Goal: Communication & Community: Answer question/provide support

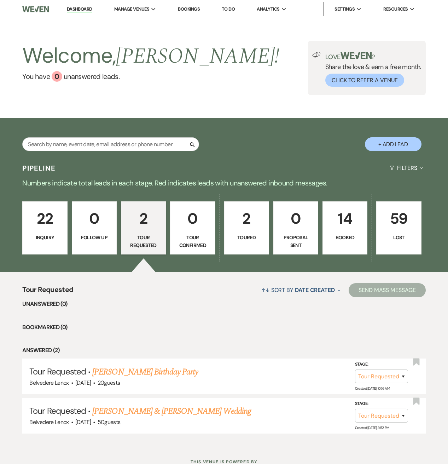
select select "2"
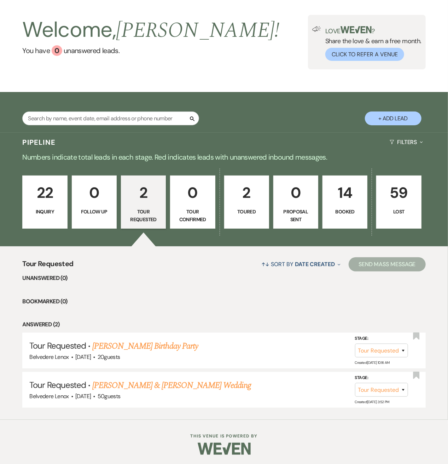
scroll to position [27, 0]
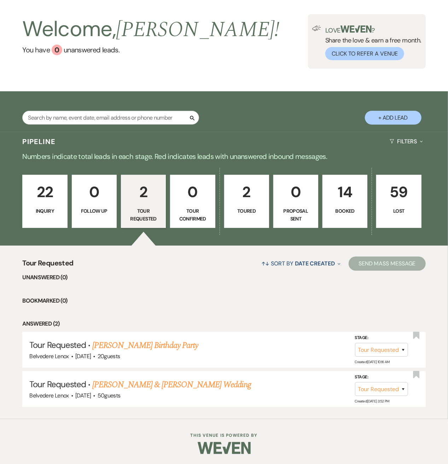
click at [55, 189] on p "22" at bounding box center [45, 192] width 36 height 24
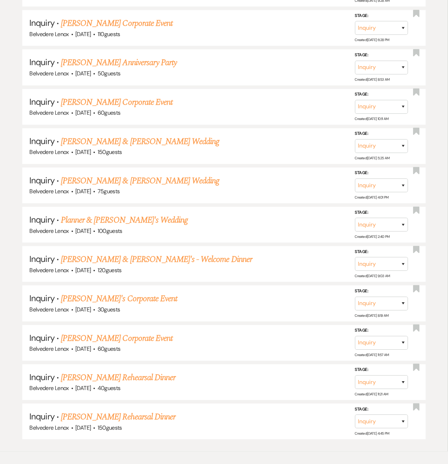
scroll to position [687, 0]
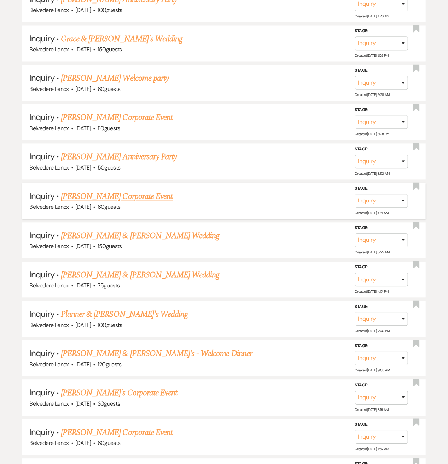
click at [132, 199] on link "Daria Phillips-Custer's Corporate Event" at bounding box center [117, 196] width 112 height 13
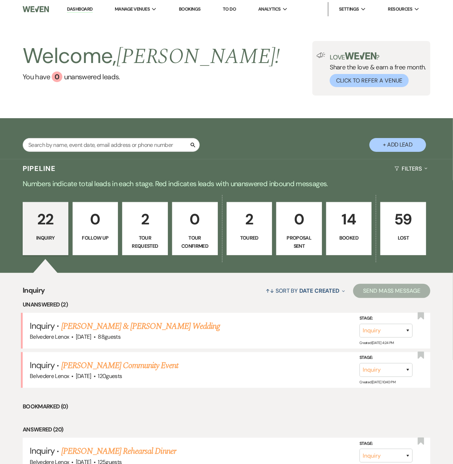
select select "9"
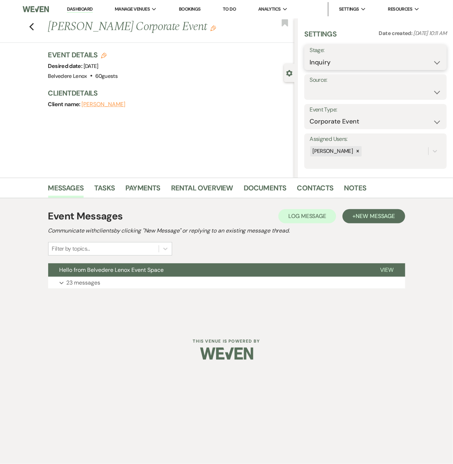
click at [378, 64] on select "Inquiry Follow Up Tour Requested Tour Confirmed Toured Proposal Sent Booked Lost" at bounding box center [375, 63] width 132 height 14
select select "5"
click at [309, 56] on select "Inquiry Follow Up Tour Requested Tour Confirmed Toured Proposal Sent Booked Lost" at bounding box center [375, 63] width 132 height 14
click at [423, 58] on button "Save" at bounding box center [431, 57] width 29 height 14
click at [29, 30] on icon "Previous" at bounding box center [31, 27] width 5 height 8
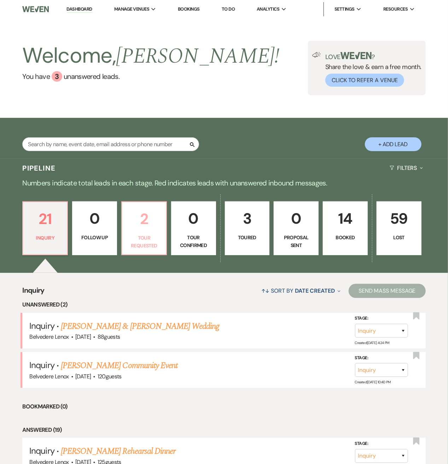
click at [151, 230] on p "2" at bounding box center [144, 219] width 36 height 24
select select "2"
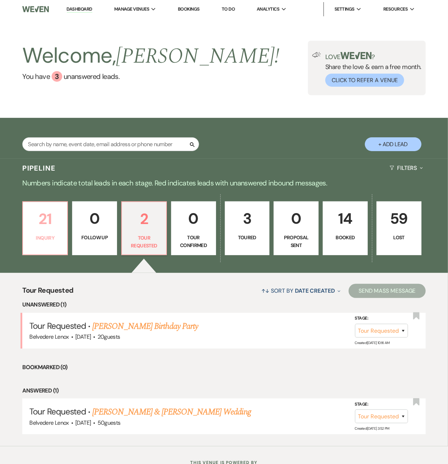
click at [33, 213] on p "21" at bounding box center [45, 219] width 36 height 24
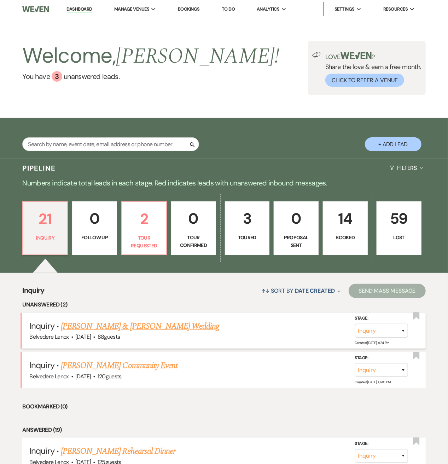
click at [116, 323] on link "[PERSON_NAME] & [PERSON_NAME] Wedding" at bounding box center [140, 326] width 159 height 13
select select "5"
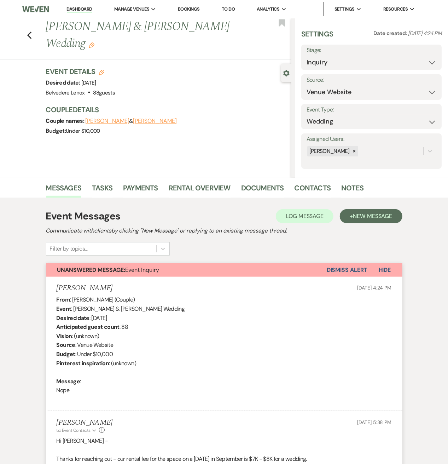
scroll to position [258, 0]
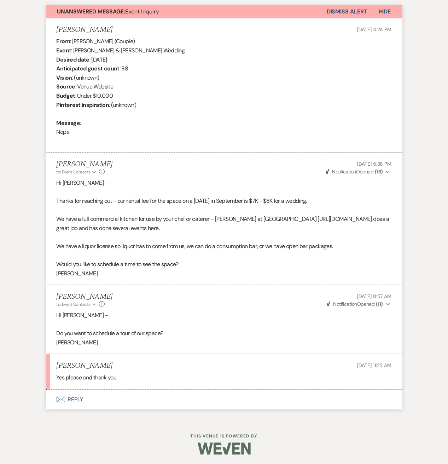
click at [82, 402] on button "Envelope Reply" at bounding box center [224, 400] width 357 height 20
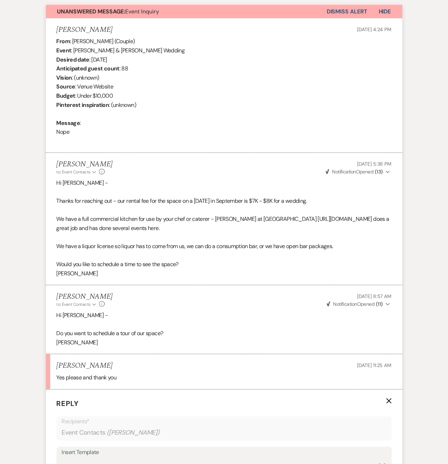
scroll to position [447, 0]
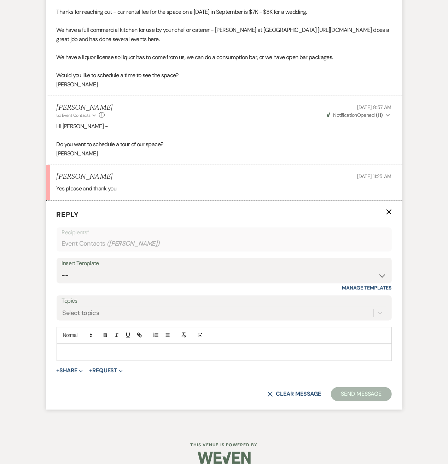
click at [100, 349] on p at bounding box center [224, 353] width 324 height 8
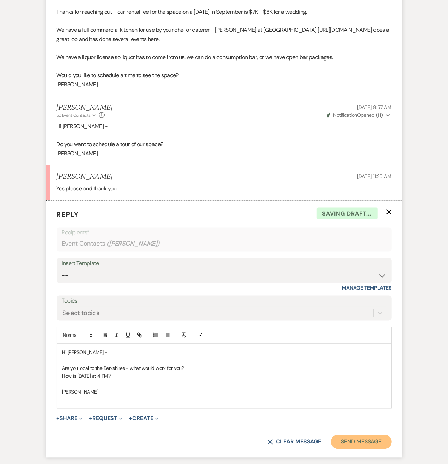
click at [361, 437] on button "Send Message" at bounding box center [361, 442] width 61 height 14
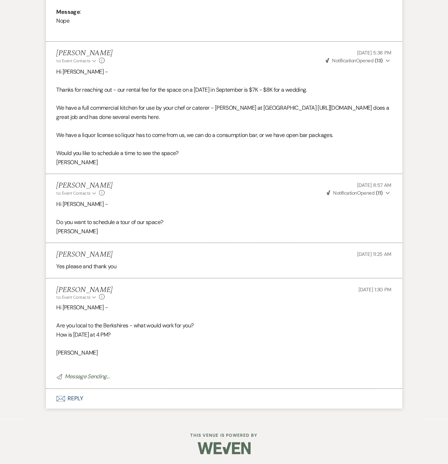
scroll to position [0, 0]
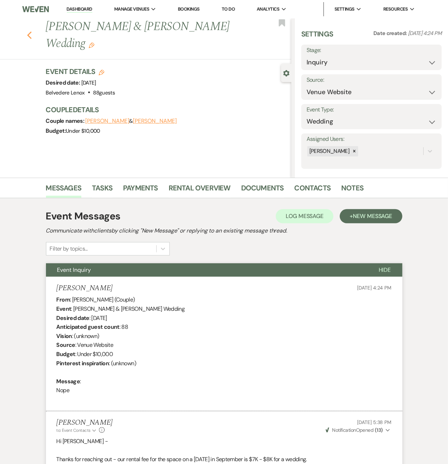
click at [31, 34] on use "button" at bounding box center [29, 36] width 5 height 8
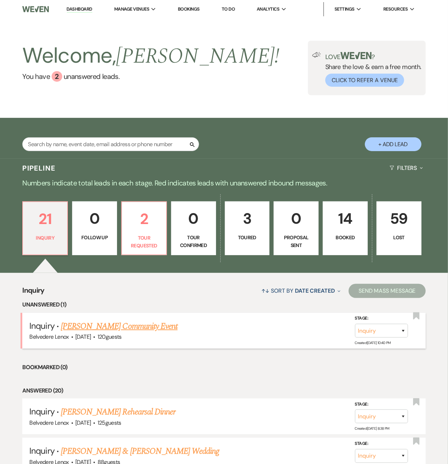
click at [139, 324] on link "Kanishk Tantia's Community Event" at bounding box center [119, 326] width 117 height 13
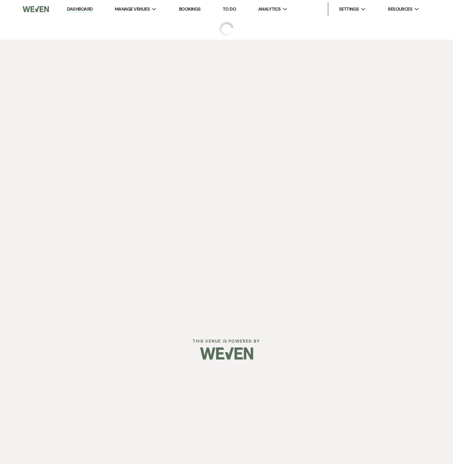
select select "5"
select select "7"
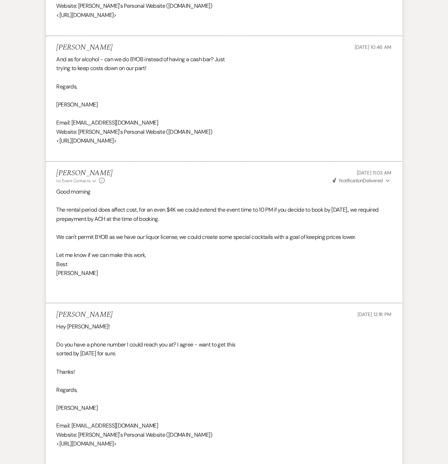
scroll to position [1797, 0]
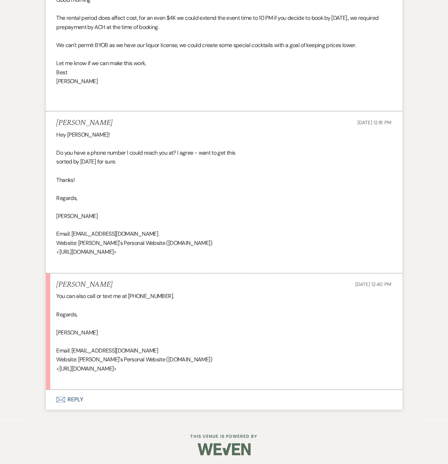
click at [73, 399] on button "Envelope Reply" at bounding box center [224, 400] width 357 height 20
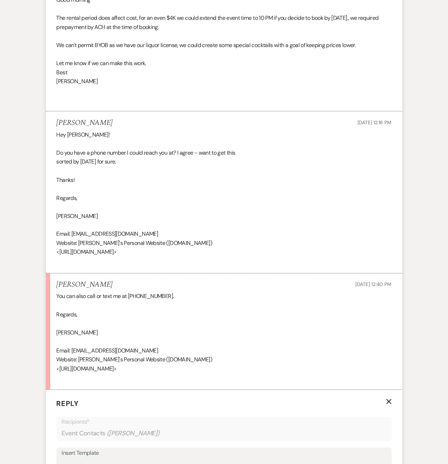
scroll to position [1986, 0]
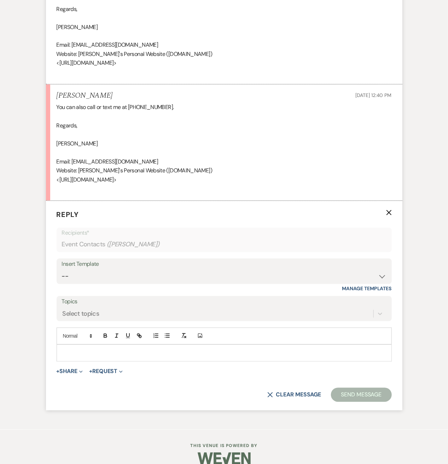
click at [79, 350] on p at bounding box center [224, 353] width 324 height 8
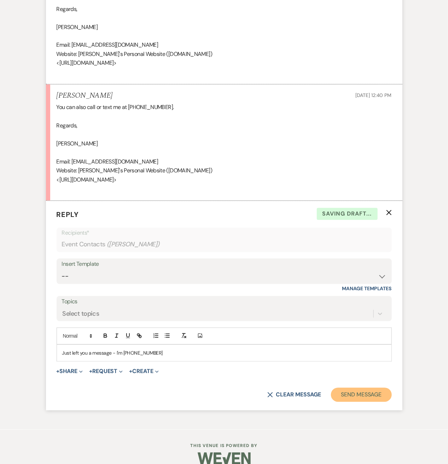
click at [341, 390] on button "Send Message" at bounding box center [361, 395] width 61 height 14
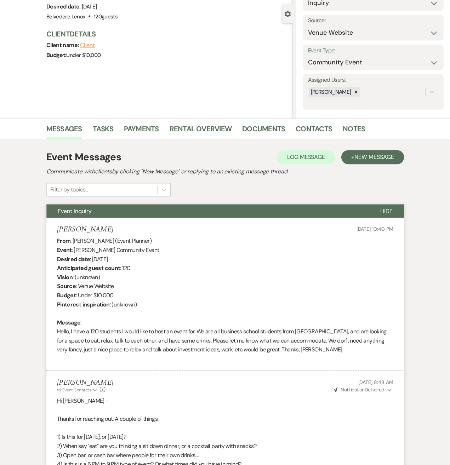
scroll to position [0, 0]
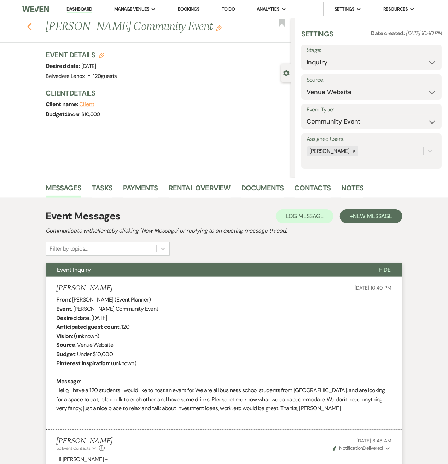
click at [32, 28] on icon "Previous" at bounding box center [29, 27] width 5 height 8
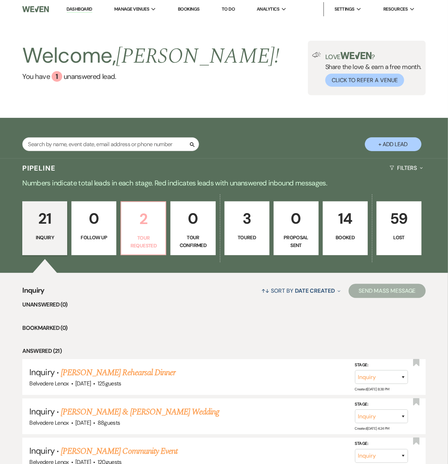
click at [151, 231] on link "2 Tour Requested" at bounding box center [144, 228] width 46 height 54
select select "2"
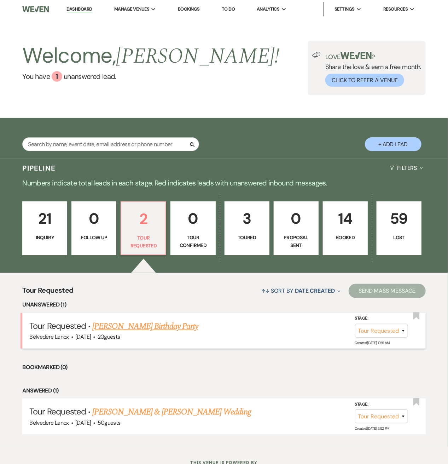
click at [138, 322] on link "Lisa Senz's Birthday Party" at bounding box center [145, 326] width 106 height 13
select select "2"
select select "5"
select select "4"
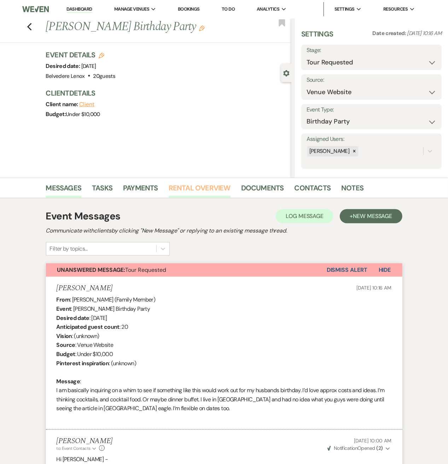
click at [222, 188] on link "Rental Overview" at bounding box center [200, 190] width 62 height 16
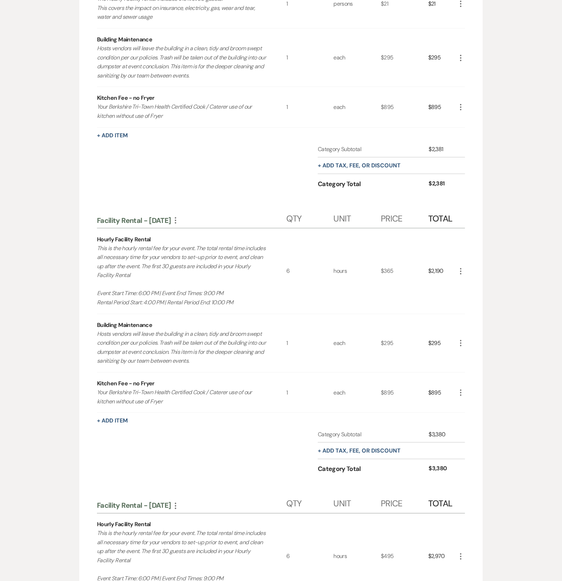
scroll to position [378, 0]
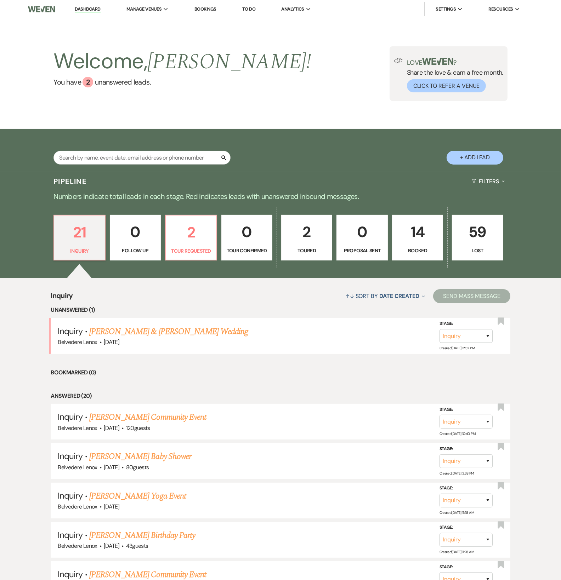
click at [474, 154] on button "+ Add Lead" at bounding box center [474, 158] width 57 height 14
select select "835"
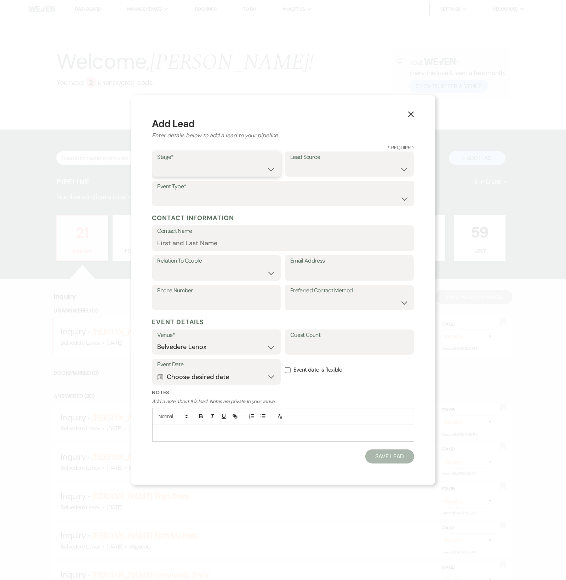
click at [231, 167] on select "Inquiry Follow Up Tour Requested Tour Confirmed Toured Proposal Sent Booked Lost" at bounding box center [217, 169] width 118 height 14
select select "1"
click at [158, 162] on select "Inquiry Follow Up Tour Requested Tour Confirmed Toured Proposal Sent Booked Lost" at bounding box center [217, 169] width 118 height 14
click at [201, 202] on select "Wedding Anniversary Party Baby Shower Bachelorette / Bachelor Party Birthday Pa…" at bounding box center [283, 199] width 251 height 14
select select "13"
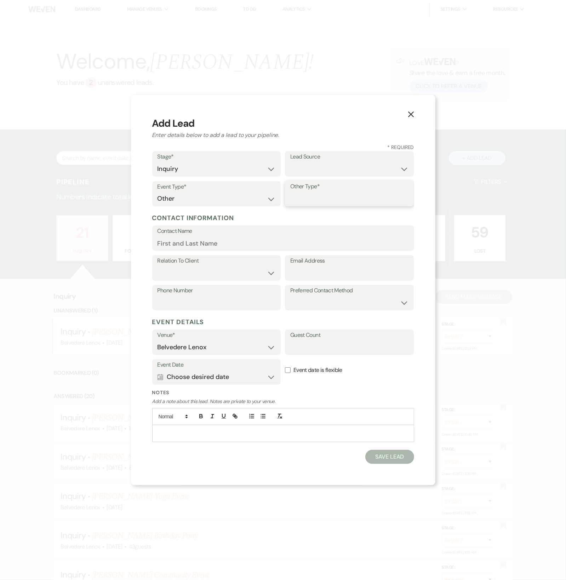
click at [316, 201] on input "Other Type*" at bounding box center [349, 199] width 118 height 14
type input "Holiday Party"
click at [348, 171] on select "Weven Venue Website Instagram Facebook Pinterest Google The Knot Wedding Wire H…" at bounding box center [349, 169] width 118 height 14
select select "12"
click at [290, 162] on select "Weven Venue Website Instagram Facebook Pinterest Google The Knot Wedding Wire H…" at bounding box center [349, 169] width 118 height 14
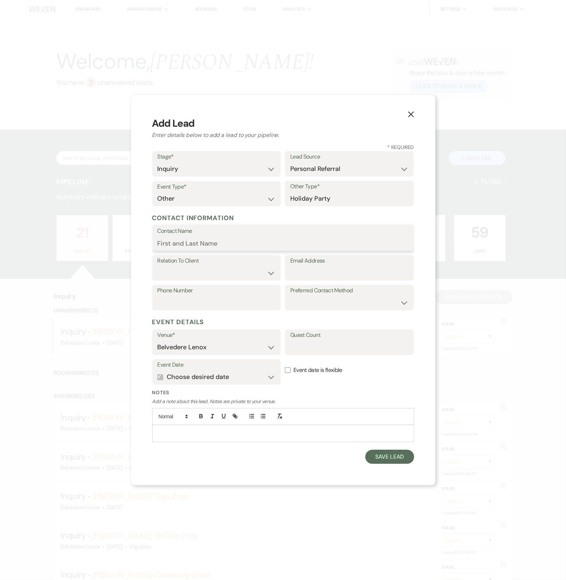
click at [209, 240] on input "Contact Name" at bounding box center [283, 243] width 251 height 14
paste input "'Alf Barbalunga' <alf.barbalunga@gmail.com>"
drag, startPoint x: 287, startPoint y: 244, endPoint x: 208, endPoint y: 246, distance: 79.0
click at [208, 246] on input "'Alf Barbalunga' <alf.barbalunga@gmail.com>" at bounding box center [283, 243] width 251 height 14
type input "'Alf Barbalunga' <>"
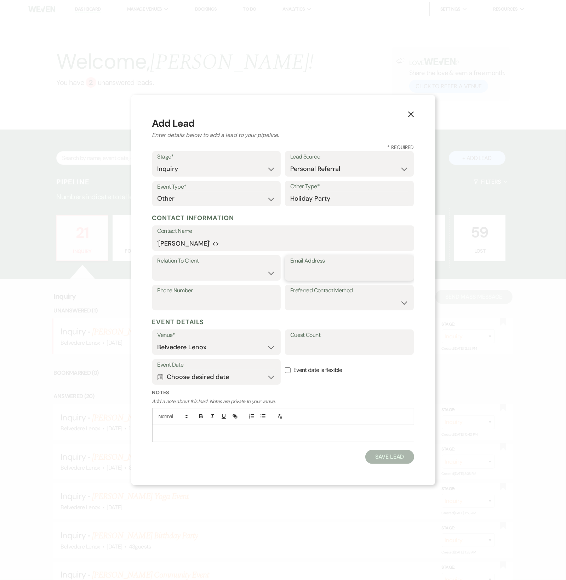
click at [345, 267] on input "Email Address" at bounding box center [349, 273] width 118 height 14
paste input "alf.barbalunga@gmail.com"
type input "alf.barbalunga@gmail.com"
click at [240, 241] on input "'Alf Barbalunga' <>" at bounding box center [283, 243] width 251 height 14
type input "Alf Barbalunga"
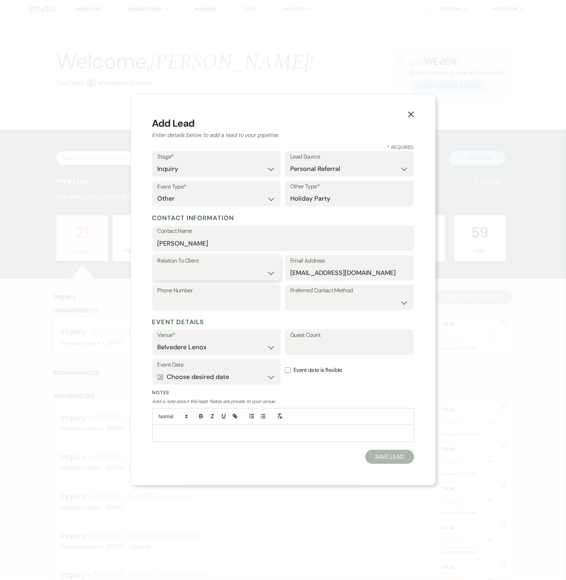
click at [233, 273] on select "Client Event Planner Parent of Client Family Member Friend Other" at bounding box center [217, 273] width 118 height 14
select select "1"
click at [158, 266] on select "Client Event Planner Parent of Client Family Member Friend Other" at bounding box center [217, 273] width 118 height 14
click at [239, 306] on input "Phone Number" at bounding box center [217, 303] width 118 height 14
type input "4133583381"
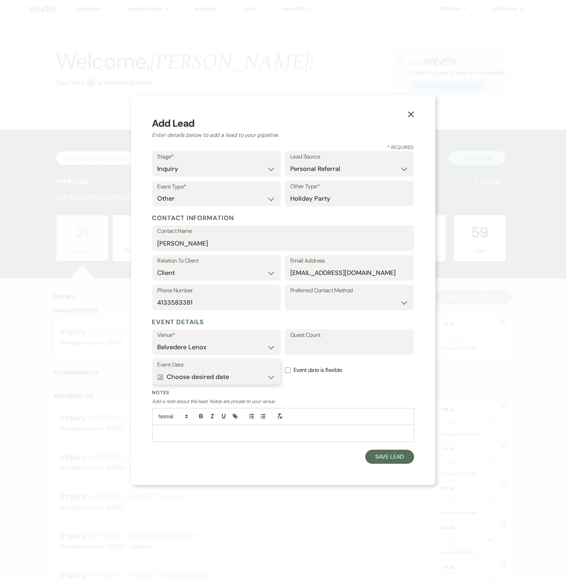
click at [269, 374] on button "Calendar Choose desired date Expand" at bounding box center [217, 377] width 118 height 14
click at [388, 418] on div "Next" at bounding box center [383, 416] width 11 height 11
click at [387, 418] on div "Next" at bounding box center [383, 416] width 11 height 11
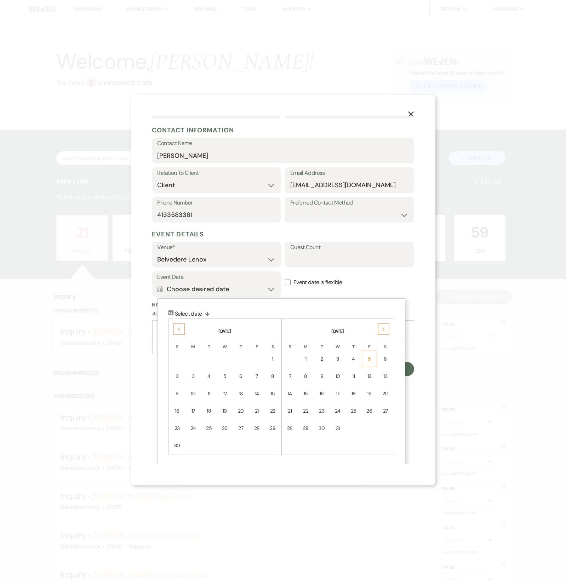
click at [373, 358] on td "5" at bounding box center [369, 359] width 15 height 17
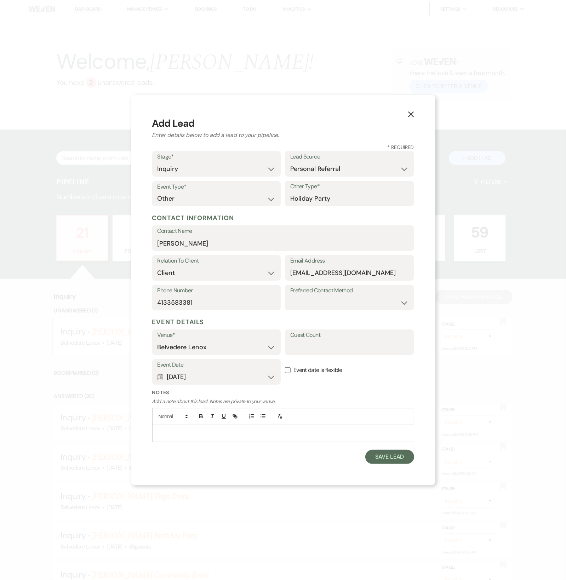
click at [317, 376] on label "Event date is flexible" at bounding box center [349, 370] width 129 height 22
click at [291, 373] on input "Event date is flexible" at bounding box center [288, 370] width 6 height 6
click at [322, 373] on label "Event date is flexible" at bounding box center [349, 370] width 129 height 22
click at [291, 373] on input "Event date is flexible" at bounding box center [288, 370] width 6 height 6
click at [322, 373] on label "Event date is flexible" at bounding box center [349, 370] width 129 height 22
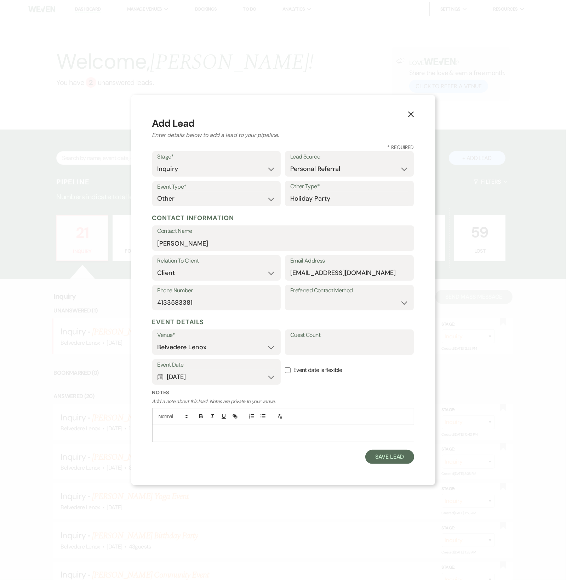
click at [291, 373] on input "Event date is flexible" at bounding box center [288, 370] width 6 height 6
checkbox input "true"
click at [387, 456] on button "Save Lead" at bounding box center [389, 457] width 48 height 14
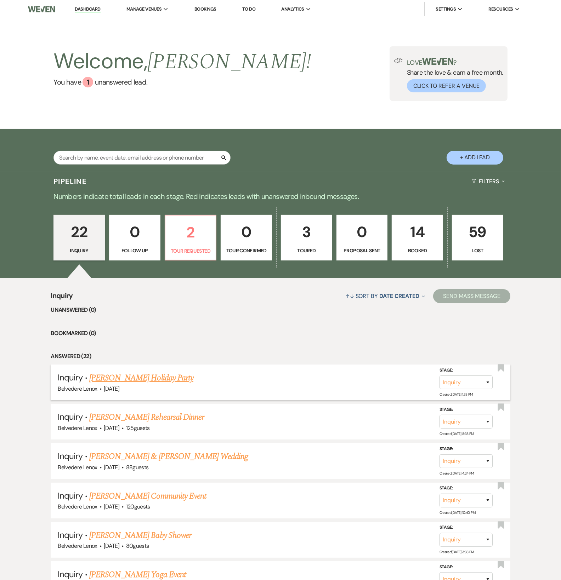
click at [142, 377] on link "Alf Barbalunga's Holiday Party" at bounding box center [141, 378] width 104 height 13
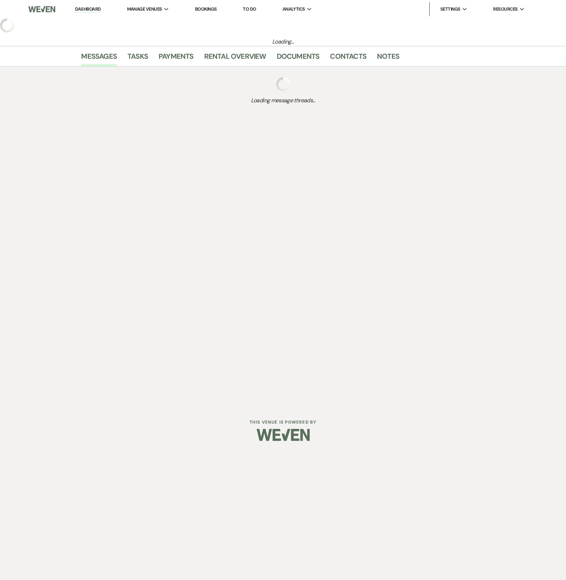
select select "12"
select select "13"
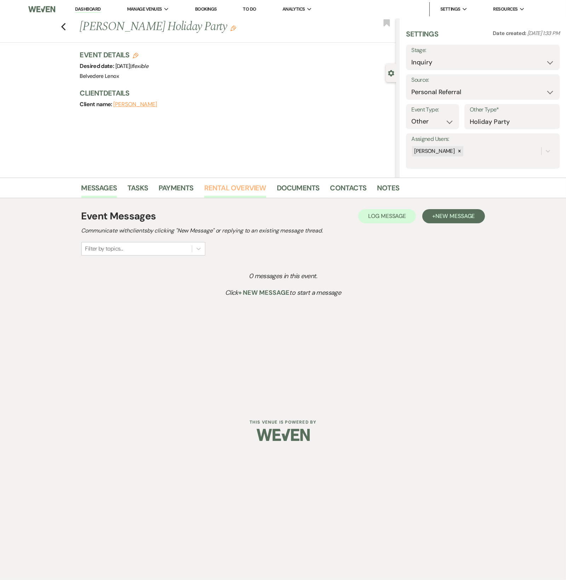
click at [241, 190] on link "Rental Overview" at bounding box center [235, 190] width 62 height 16
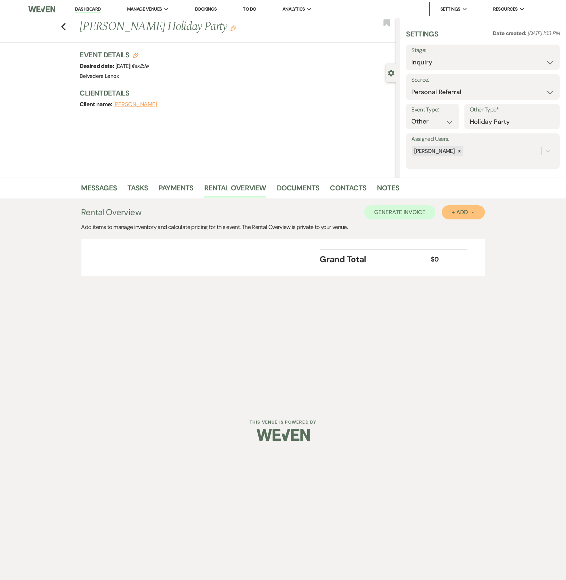
click at [473, 210] on div "+ Add Next" at bounding box center [463, 213] width 23 height 6
click at [467, 237] on button "Category" at bounding box center [460, 239] width 37 height 11
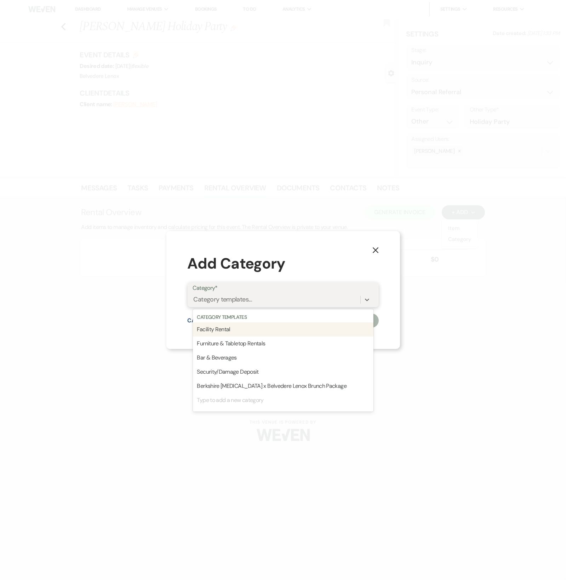
click at [332, 296] on div "Category templates..." at bounding box center [276, 300] width 167 height 12
click at [293, 331] on div "Facility Rental" at bounding box center [283, 329] width 181 height 14
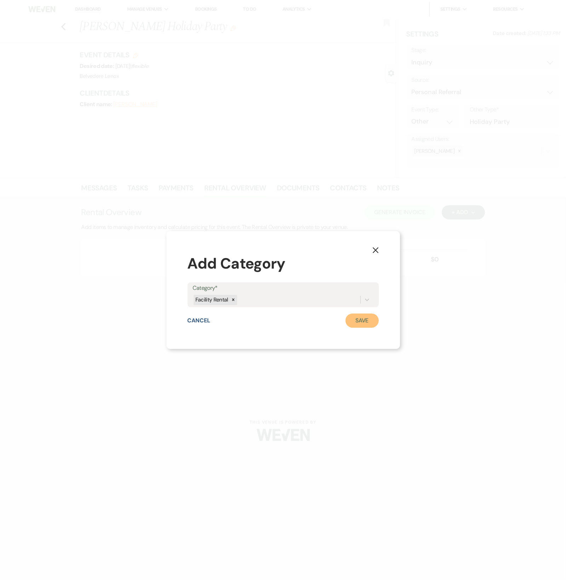
click at [373, 316] on button "Save" at bounding box center [361, 321] width 33 height 14
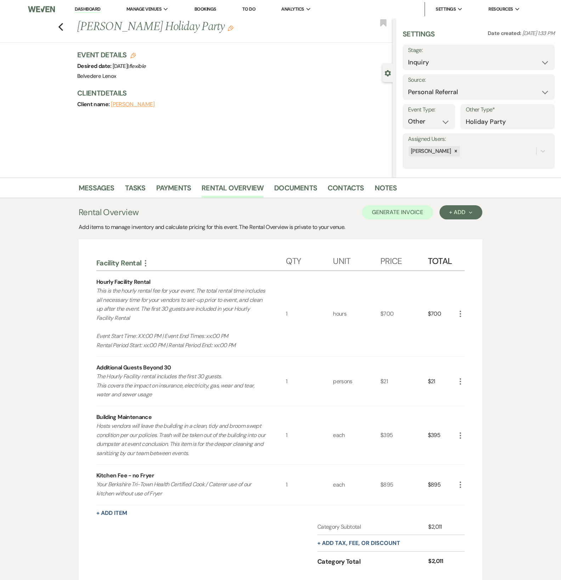
click at [459, 313] on icon "More" at bounding box center [460, 314] width 8 height 8
click at [473, 324] on button "Pencil Edit" at bounding box center [474, 327] width 37 height 11
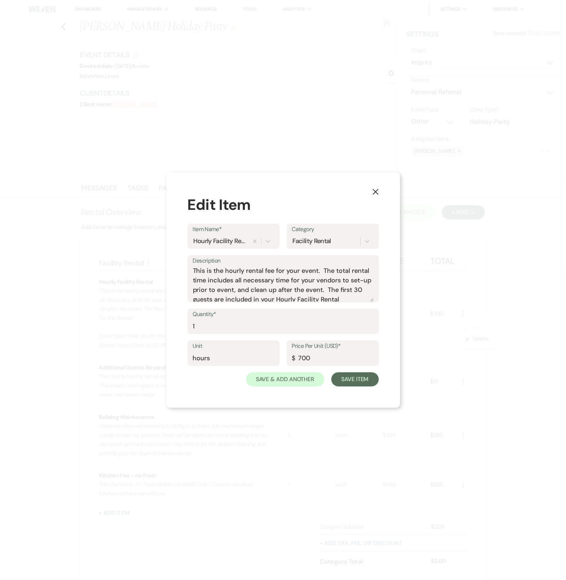
scroll to position [41, 0]
click at [250, 276] on textarea "This is the hourly rental fee for your event. The total rental time includes al…" at bounding box center [283, 283] width 181 height 35
drag, startPoint x: 333, startPoint y: 278, endPoint x: 335, endPoint y: 293, distance: 15.4
click at [333, 278] on textarea "This is the hourly rental fee for your event. The total rental time includes al…" at bounding box center [283, 283] width 181 height 35
click at [256, 288] on textarea "This is the hourly rental fee for your event. The total rental time includes al…" at bounding box center [283, 283] width 181 height 35
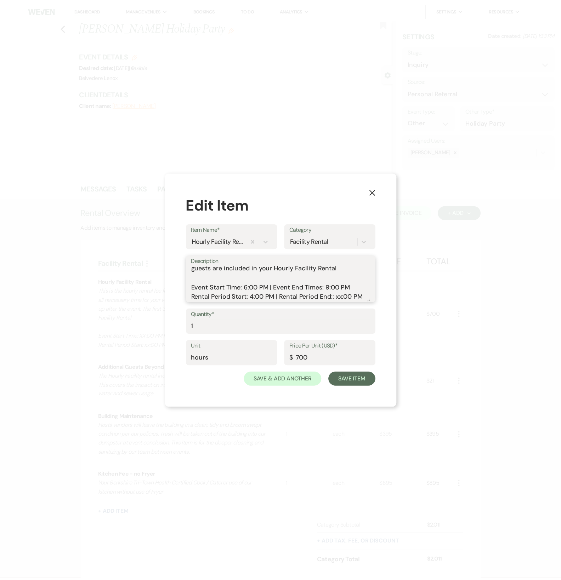
scroll to position [32, 0]
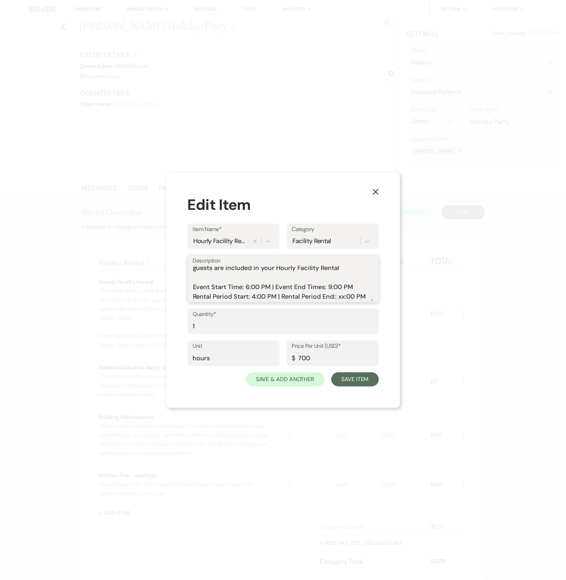
click at [333, 295] on textarea "This is the hourly rental fee for your event. The total rental time includes al…" at bounding box center [283, 283] width 181 height 35
type textarea "This is the hourly rental fee for your event. The total rental time includes al…"
click at [252, 327] on input "1" at bounding box center [283, 327] width 181 height 14
drag, startPoint x: 245, startPoint y: 327, endPoint x: 160, endPoint y: 320, distance: 85.6
click at [160, 320] on div "X Edit Item Item Name* Hourly Facility Rental Category Facility Rental Descript…" at bounding box center [283, 290] width 566 height 580
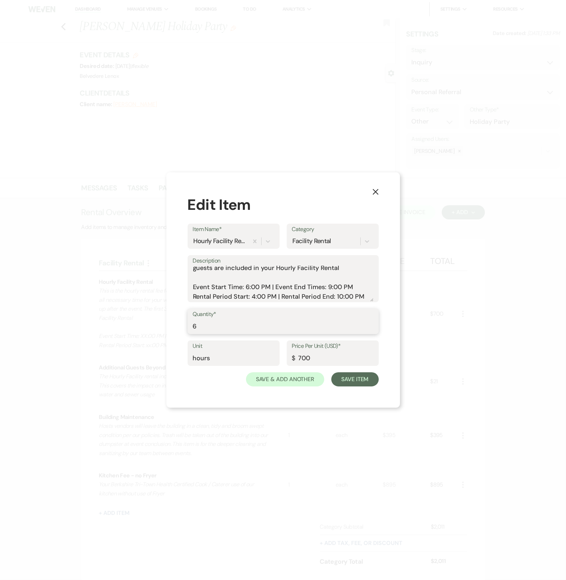
type input "6"
type input "395"
click at [331, 372] on button "Save Item" at bounding box center [354, 379] width 47 height 14
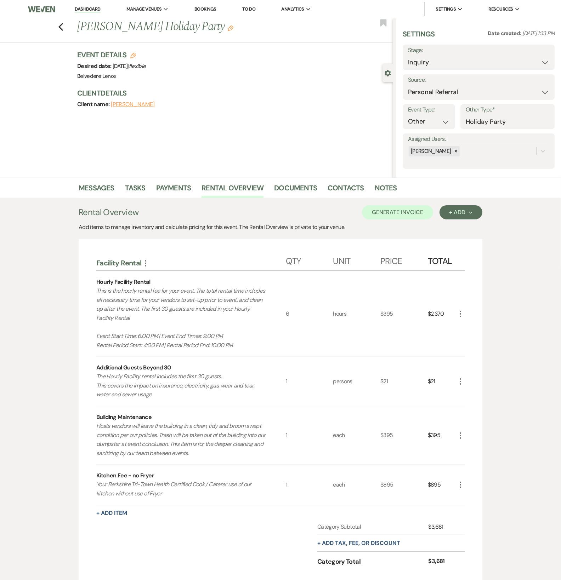
click at [148, 262] on icon "More" at bounding box center [145, 263] width 8 height 8
click at [161, 275] on button "Pencil Edit Category Name" at bounding box center [177, 276] width 72 height 11
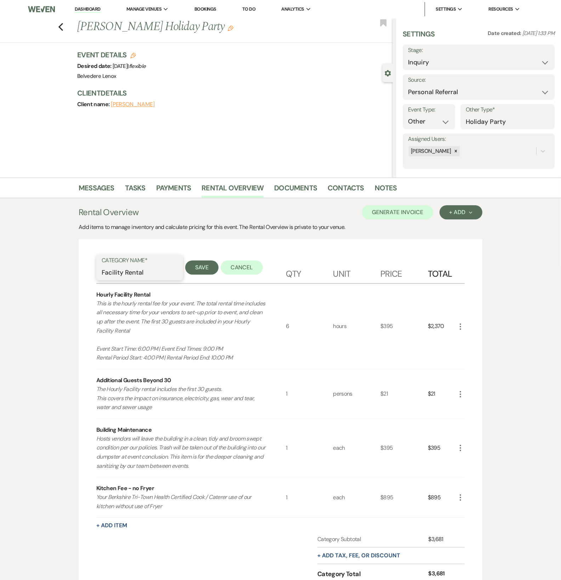
click at [158, 272] on input "Facility Rental" at bounding box center [140, 273] width 76 height 14
type input "Facility Rental - Fri Dec 5 of 12th, 2025"
click at [195, 270] on button "Save" at bounding box center [201, 268] width 33 height 14
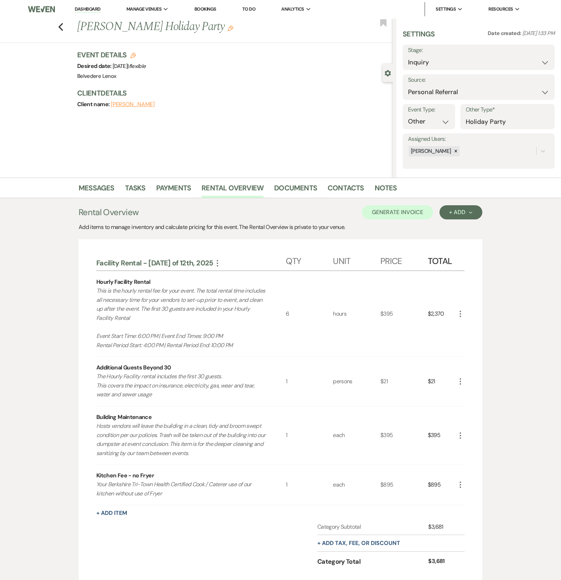
scroll to position [82, 0]
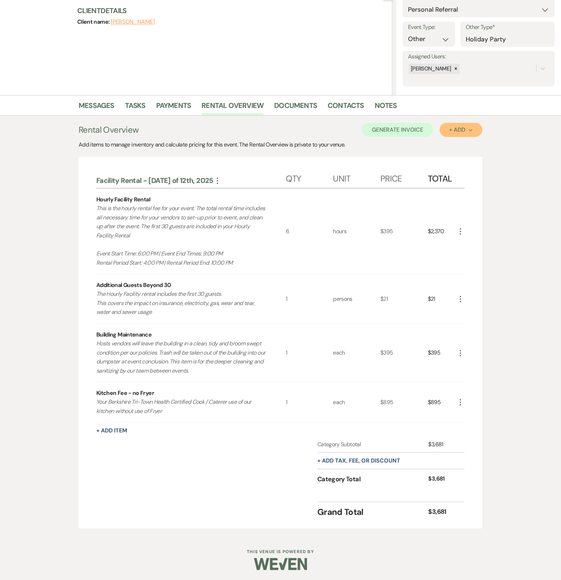
click at [467, 132] on div "+ Add Next" at bounding box center [460, 130] width 23 height 6
click at [457, 157] on button "Category" at bounding box center [457, 156] width 37 height 11
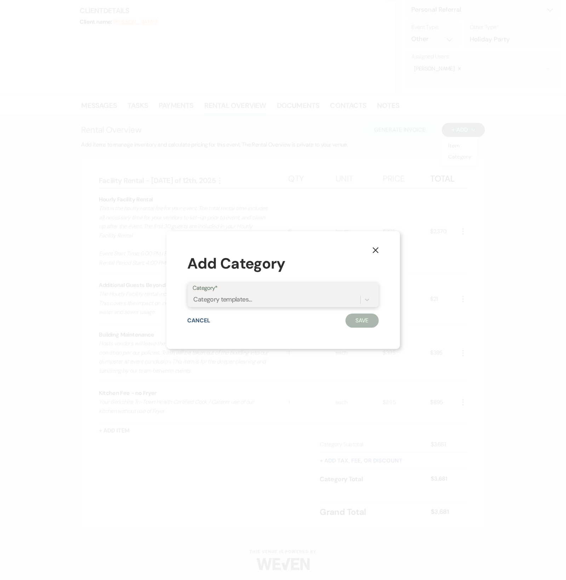
click at [302, 298] on div "Category templates..." at bounding box center [276, 300] width 167 height 12
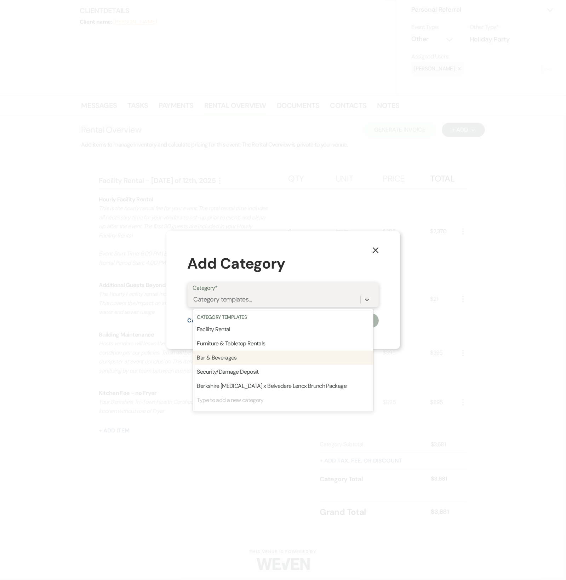
click at [238, 351] on div "Bar & Beverages" at bounding box center [283, 358] width 181 height 14
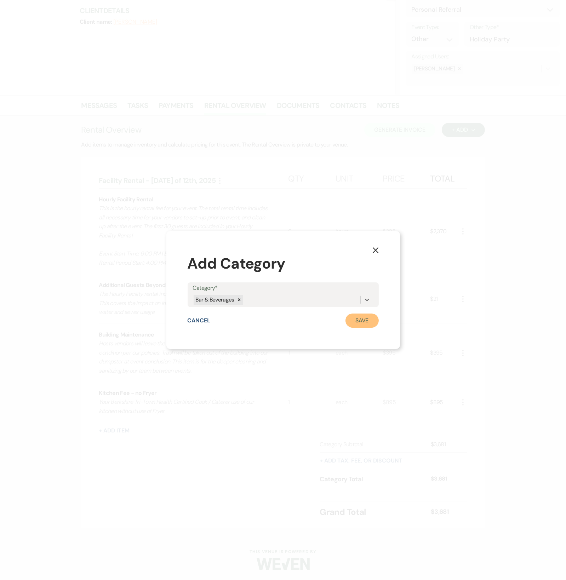
click at [372, 315] on button "Save" at bounding box center [361, 321] width 33 height 14
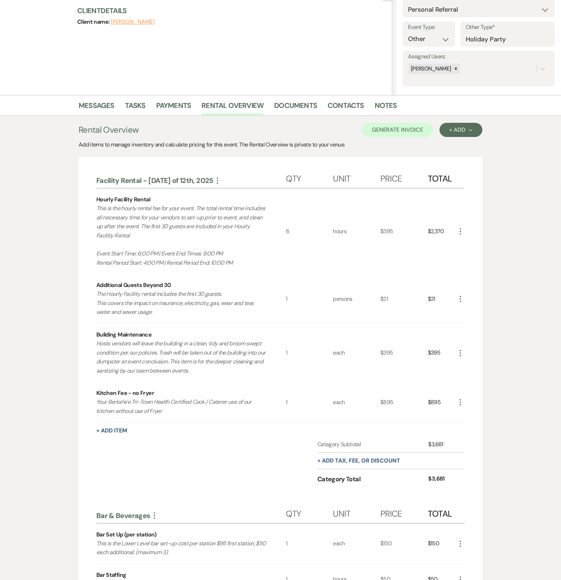
scroll to position [314, 0]
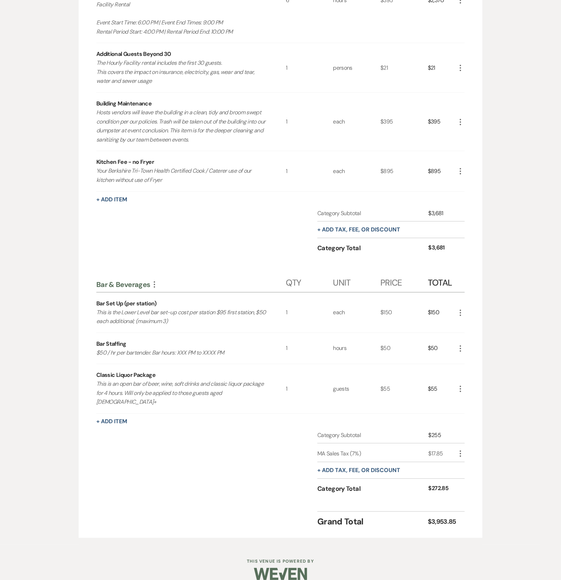
click at [461, 385] on icon "More" at bounding box center [460, 389] width 8 height 8
click at [468, 400] on icon "Pencil" at bounding box center [466, 402] width 4 height 5
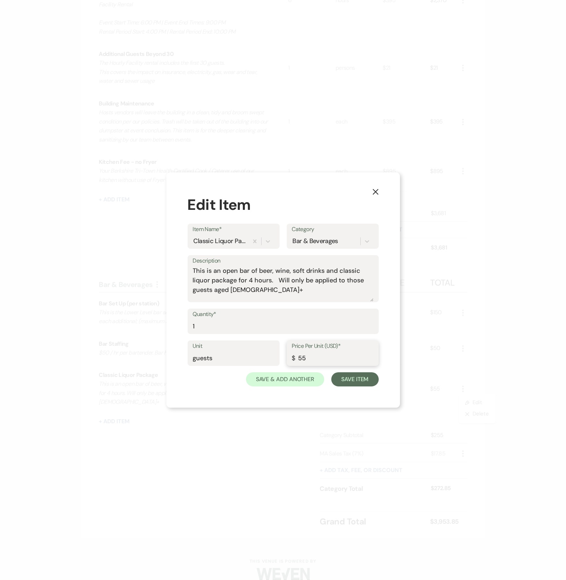
click at [303, 358] on input "55" at bounding box center [332, 358] width 81 height 14
click at [251, 280] on textarea "This is an open bar of beer, wine, soft drinks and classic liquor package for 4…" at bounding box center [283, 283] width 181 height 35
type textarea "This is an open bar of beer, wine, soft drinks and classic liquor package for 3…"
click at [302, 355] on input "55" at bounding box center [332, 358] width 81 height 14
click at [305, 356] on input "55" at bounding box center [332, 358] width 81 height 14
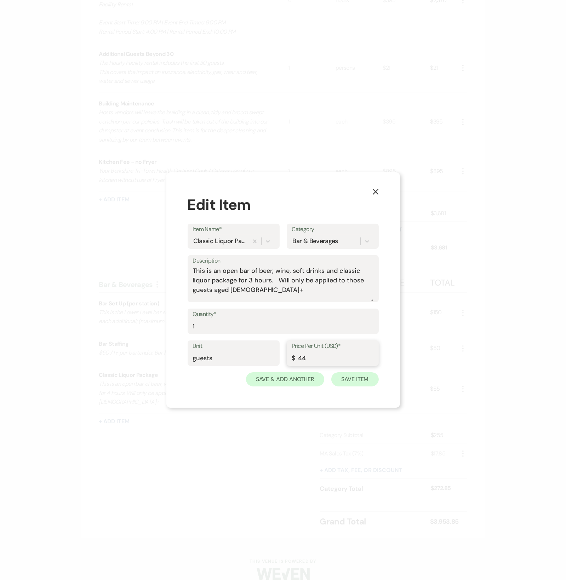
type input "44"
click at [343, 383] on button "Save Item" at bounding box center [354, 379] width 47 height 14
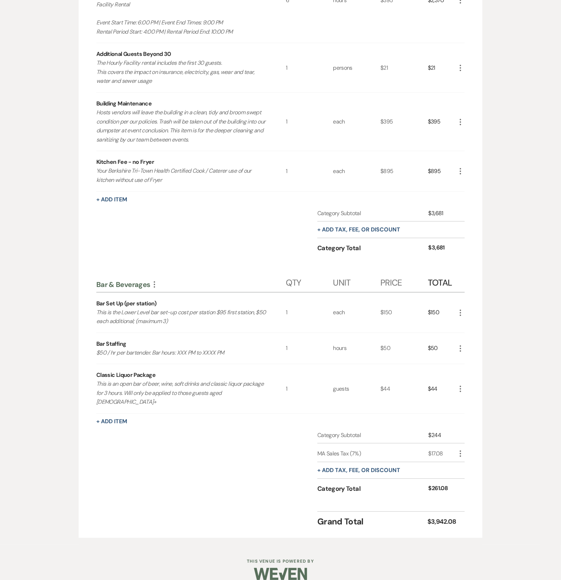
scroll to position [0, 0]
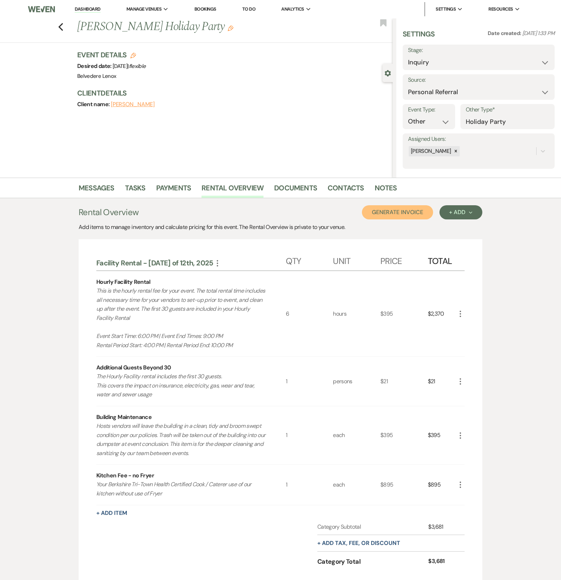
click at [416, 214] on button "Generate Invoice" at bounding box center [397, 212] width 71 height 14
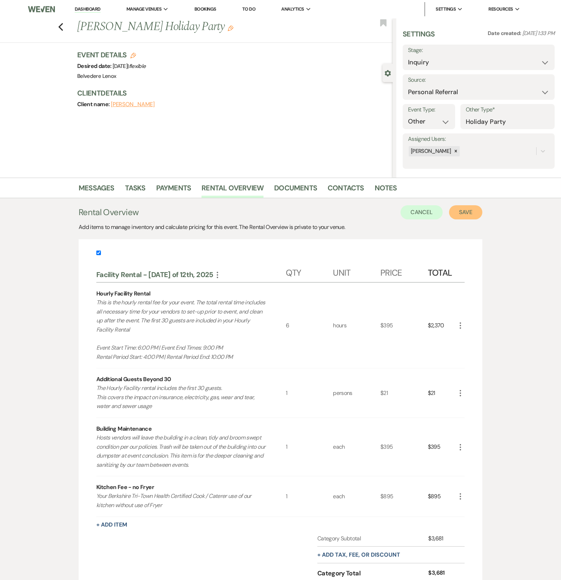
click at [462, 210] on button "Save" at bounding box center [465, 212] width 33 height 14
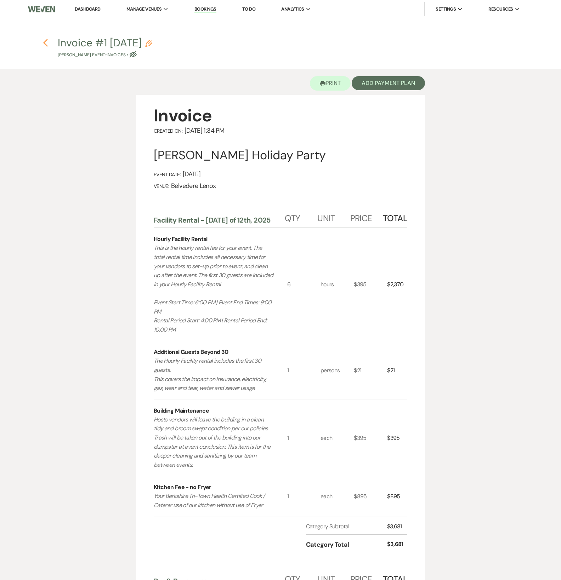
click at [47, 40] on use "button" at bounding box center [45, 43] width 5 height 8
select select "12"
select select "13"
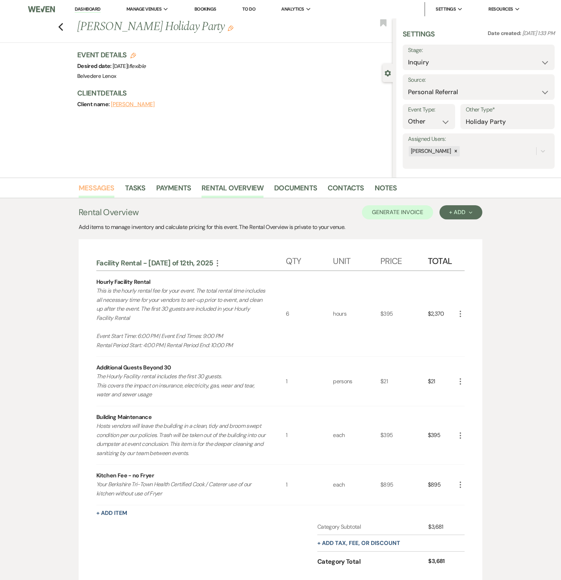
click at [92, 183] on link "Messages" at bounding box center [97, 190] width 36 height 16
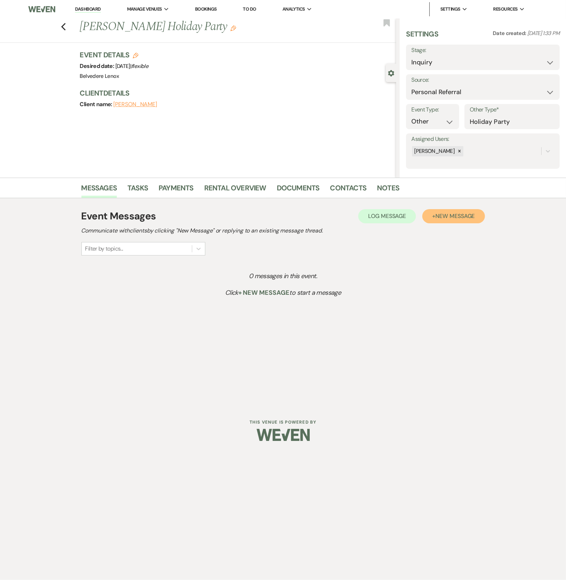
click at [453, 221] on button "+ New Message" at bounding box center [453, 216] width 62 height 14
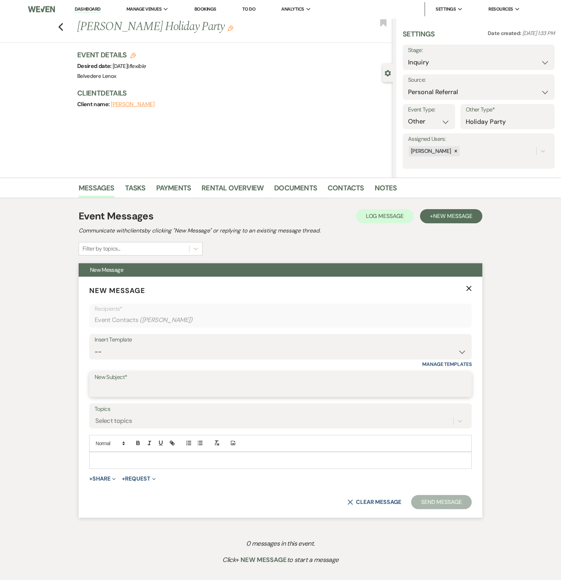
click at [141, 383] on input "New Subject*" at bounding box center [281, 390] width 372 height 14
type input "Hello from Belvedere Lenox Event Space"
click at [124, 457] on p at bounding box center [280, 461] width 371 height 8
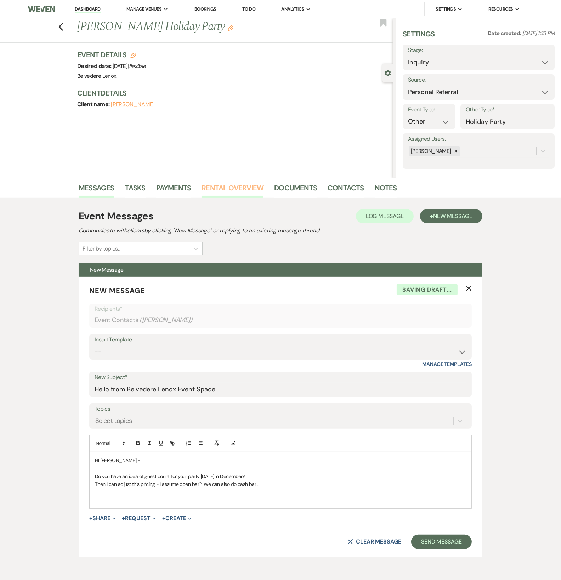
click at [246, 191] on link "Rental Overview" at bounding box center [232, 190] width 62 height 16
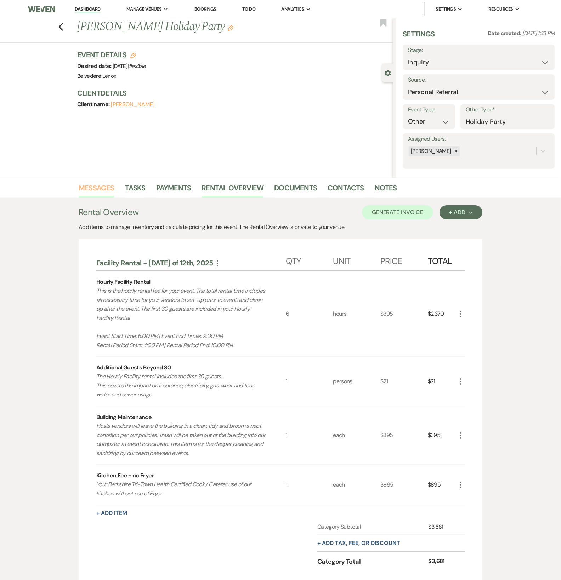
click at [106, 195] on link "Messages" at bounding box center [97, 190] width 36 height 16
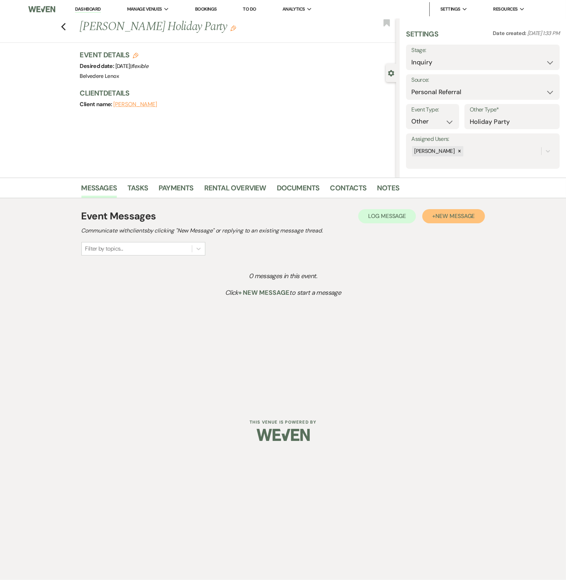
click at [437, 220] on button "+ New Message" at bounding box center [453, 216] width 62 height 14
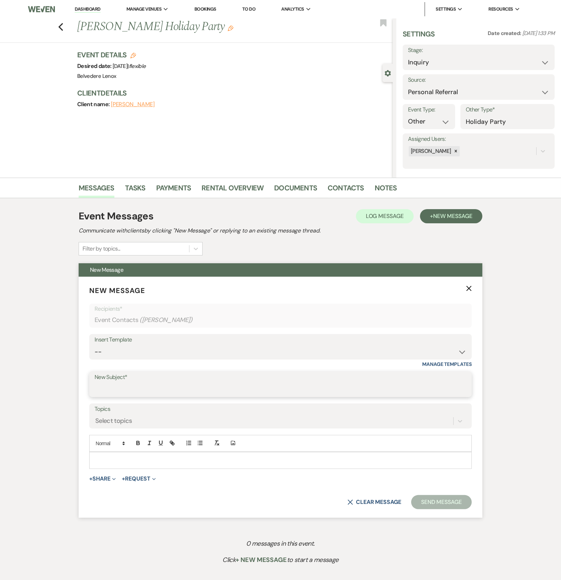
click at [132, 388] on input "New Subject*" at bounding box center [281, 390] width 372 height 14
type input "Hello from Belvedere Lenox Event Space"
click at [117, 456] on div at bounding box center [281, 460] width 382 height 16
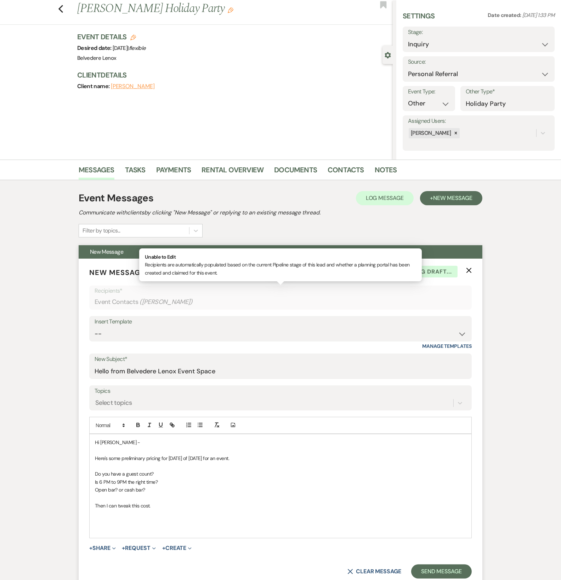
scroll to position [118, 0]
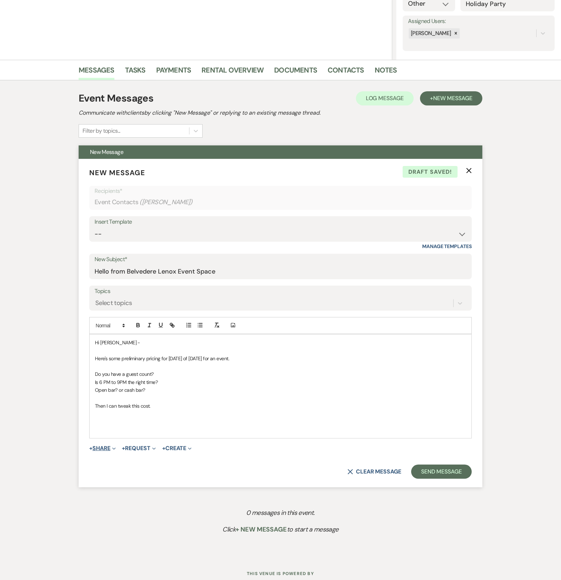
click at [109, 448] on button "+ Share Expand" at bounding box center [102, 449] width 27 height 6
click at [123, 460] on span "Doc Upload Documents" at bounding box center [118, 462] width 40 height 7
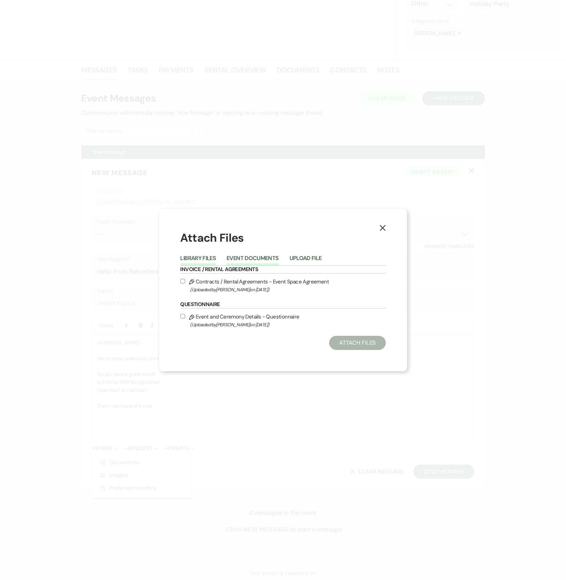
click at [248, 264] on button "Event Documents" at bounding box center [253, 261] width 52 height 10
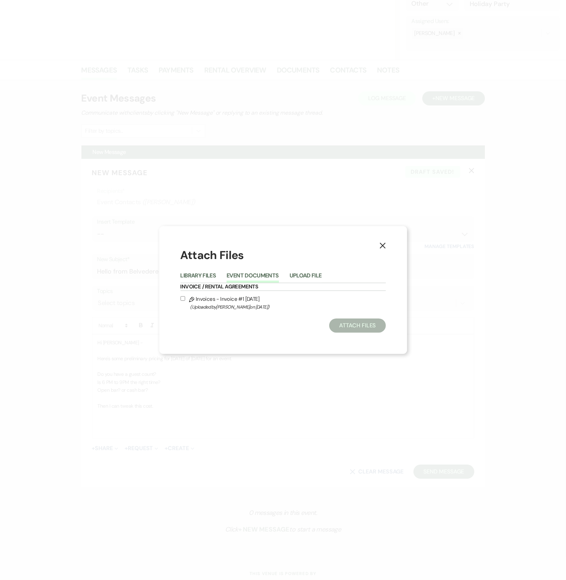
click at [228, 297] on label "Pencil Invoices - Invoice #1 9-24-2025 (Uploaded by Scott Shortt on Sep 24th, 2…" at bounding box center [283, 302] width 205 height 17
click at [185, 297] on input "Pencil Invoices - Invoice #1 9-24-2025 (Uploaded by Scott Shortt on Sep 24th, 2…" at bounding box center [183, 298] width 5 height 5
checkbox input "true"
click at [341, 325] on button "Attach Files" at bounding box center [357, 326] width 56 height 14
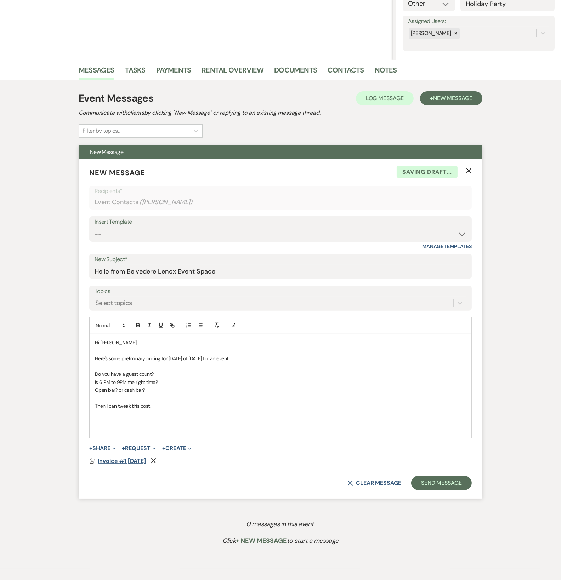
click at [120, 461] on span "Invoice #1 9-24-2025" at bounding box center [122, 460] width 48 height 7
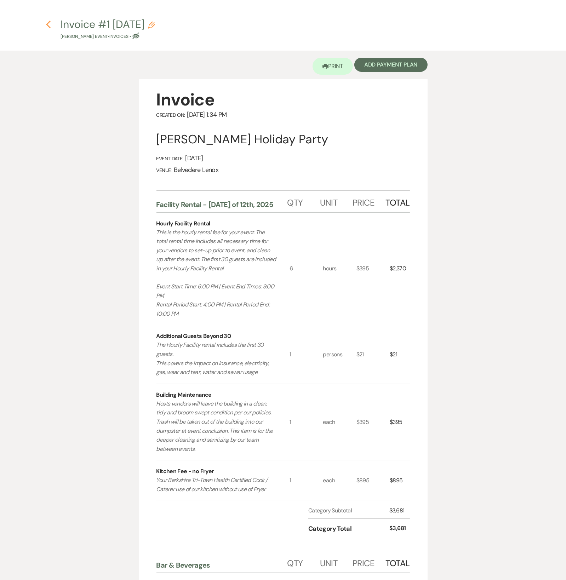
click at [51, 23] on icon "Previous" at bounding box center [48, 24] width 5 height 8
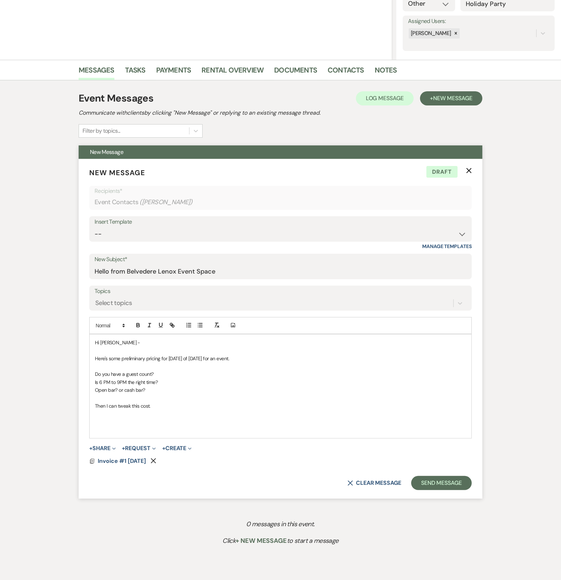
click at [140, 421] on p at bounding box center [280, 422] width 371 height 8
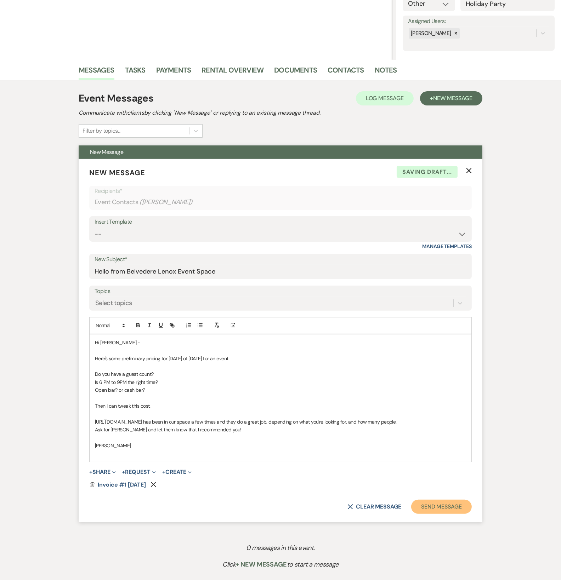
click at [448, 508] on button "Send Message" at bounding box center [441, 507] width 61 height 14
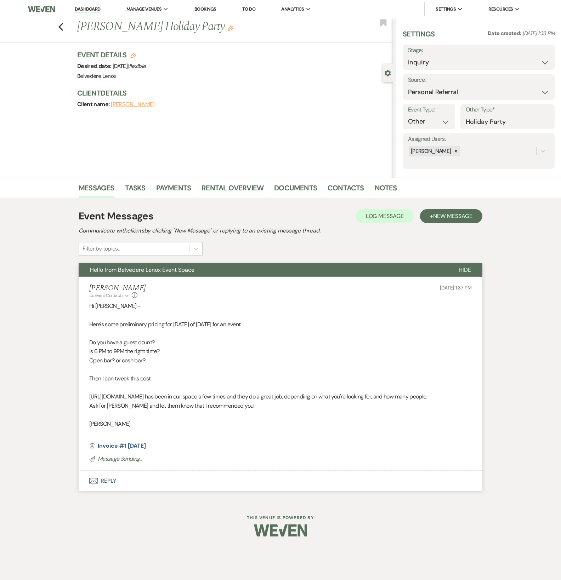
scroll to position [0, 0]
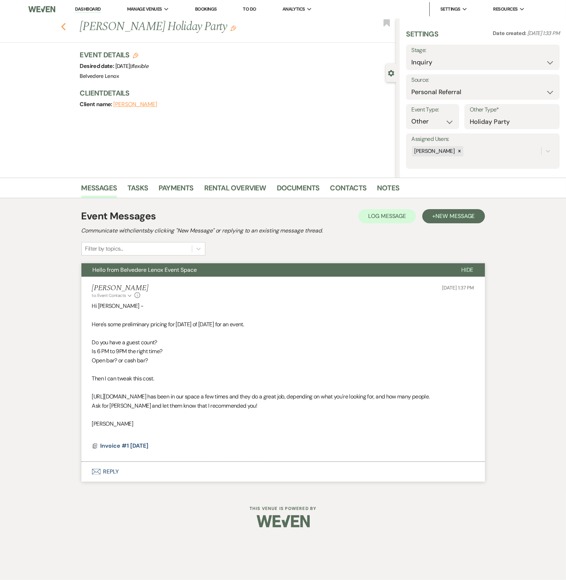
click at [65, 29] on icon "Previous" at bounding box center [63, 27] width 5 height 8
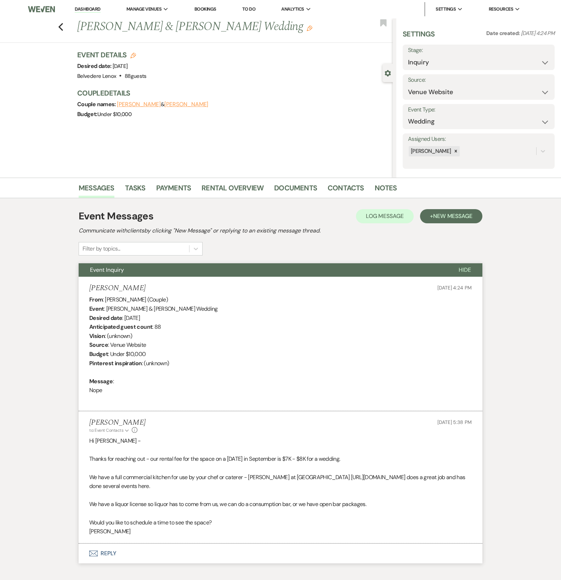
select select "5"
